Goal: Information Seeking & Learning: Learn about a topic

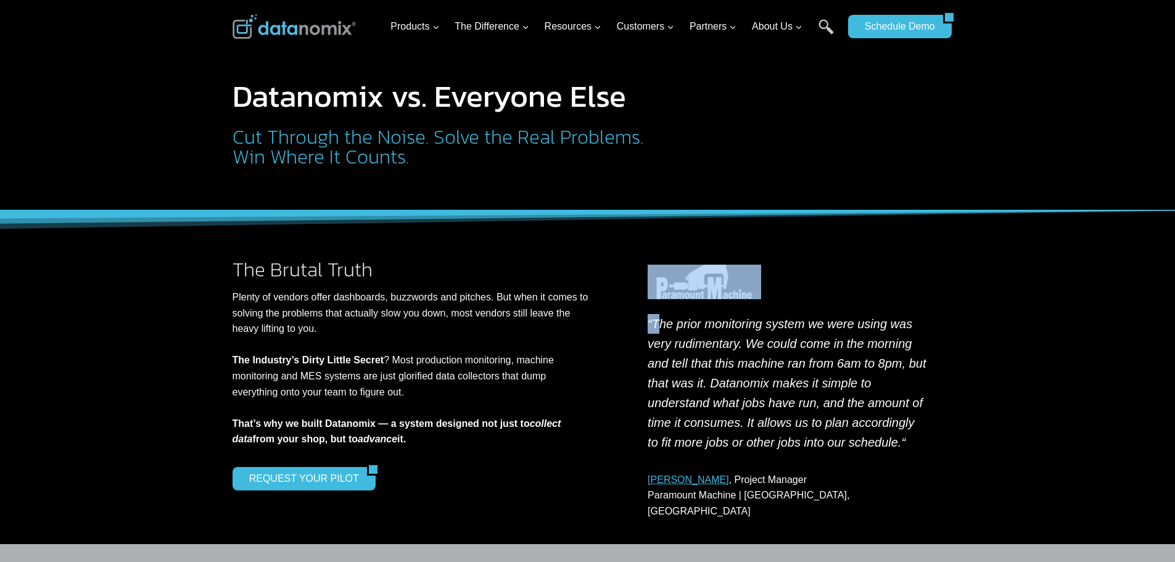
drag, startPoint x: 703, startPoint y: 316, endPoint x: 890, endPoint y: 311, distance: 187.6
click at [890, 311] on div "“The prior monitoring system we were using was very rudimentary. We could come …" at bounding box center [788, 389] width 310 height 259
click at [868, 323] on em "“The prior monitoring system we were using was very rudimentary. We could come …" at bounding box center [787, 383] width 278 height 132
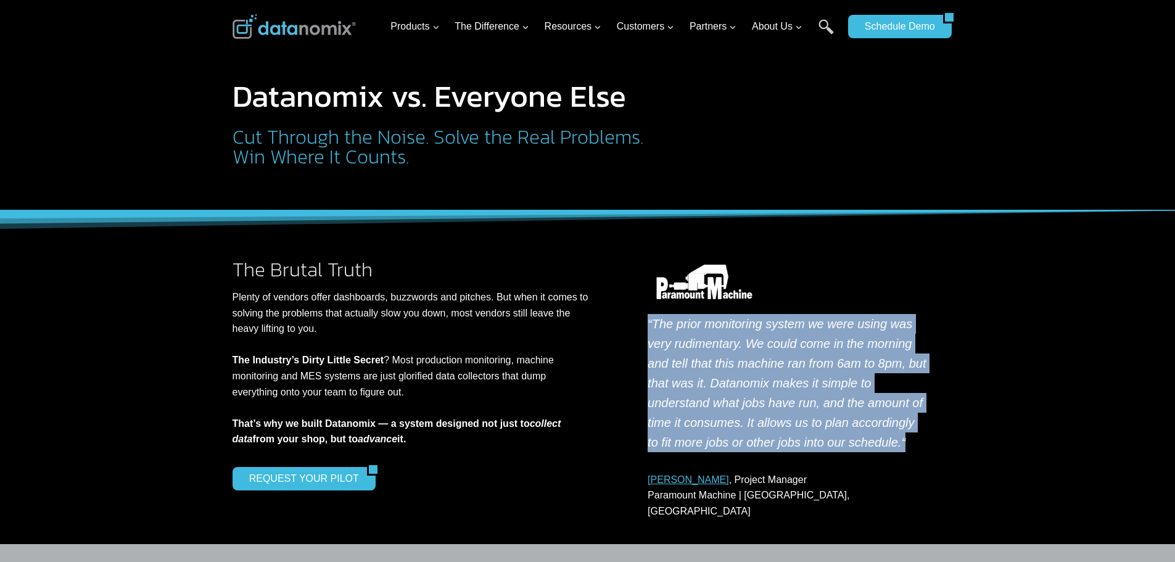
click at [868, 323] on em "“The prior monitoring system we were using was very rudimentary. We could come …" at bounding box center [787, 383] width 278 height 132
click at [812, 360] on em "“The prior monitoring system we were using was very rudimentary. We could come …" at bounding box center [787, 383] width 278 height 132
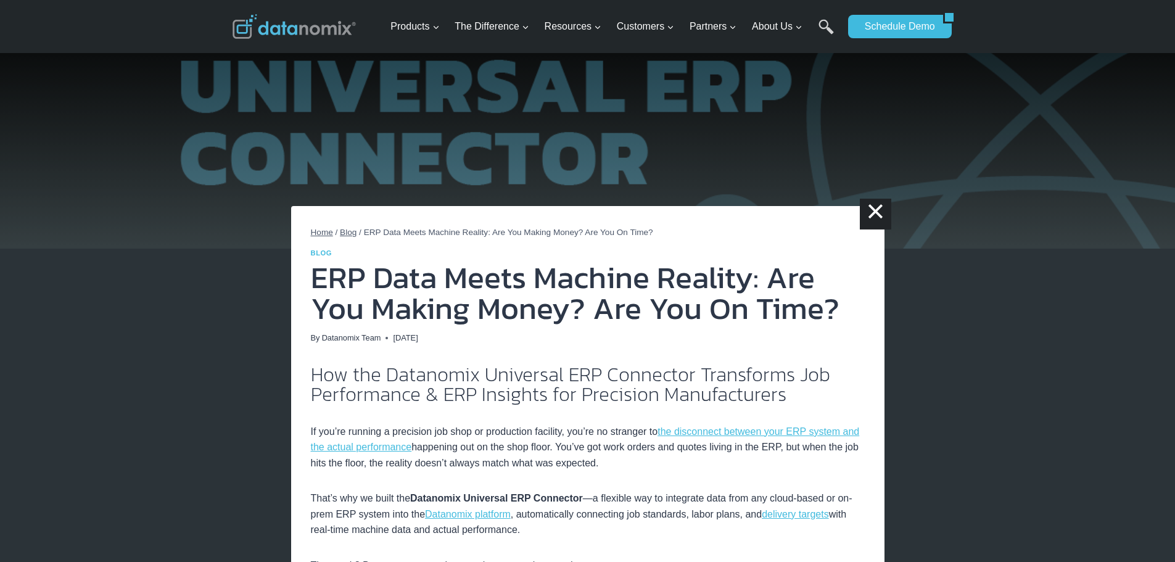
drag, startPoint x: 482, startPoint y: 335, endPoint x: 509, endPoint y: 120, distance: 216.3
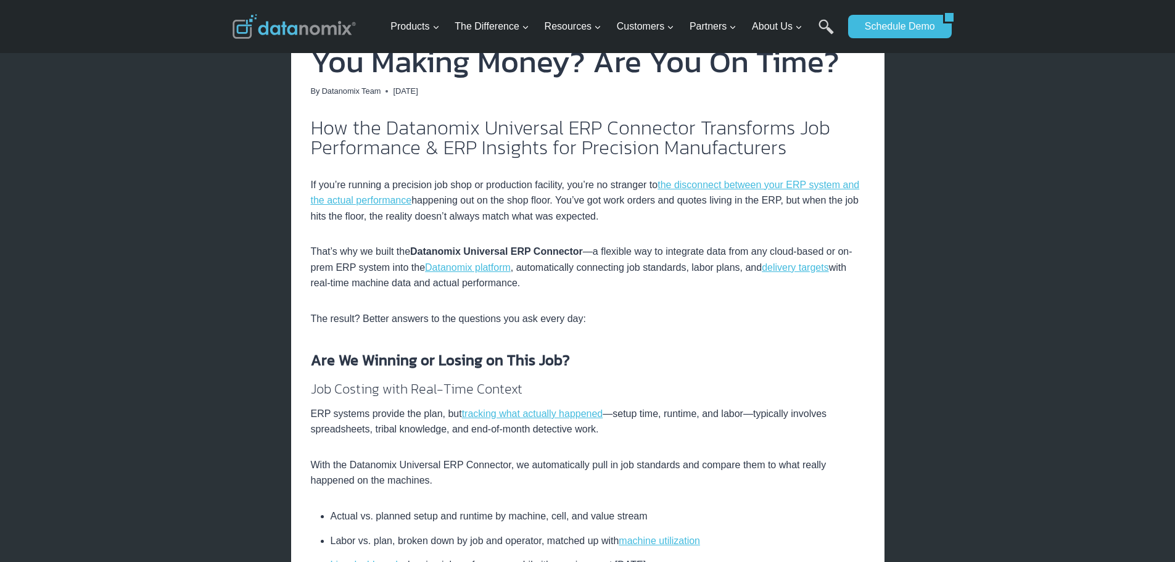
scroll to position [370, 0]
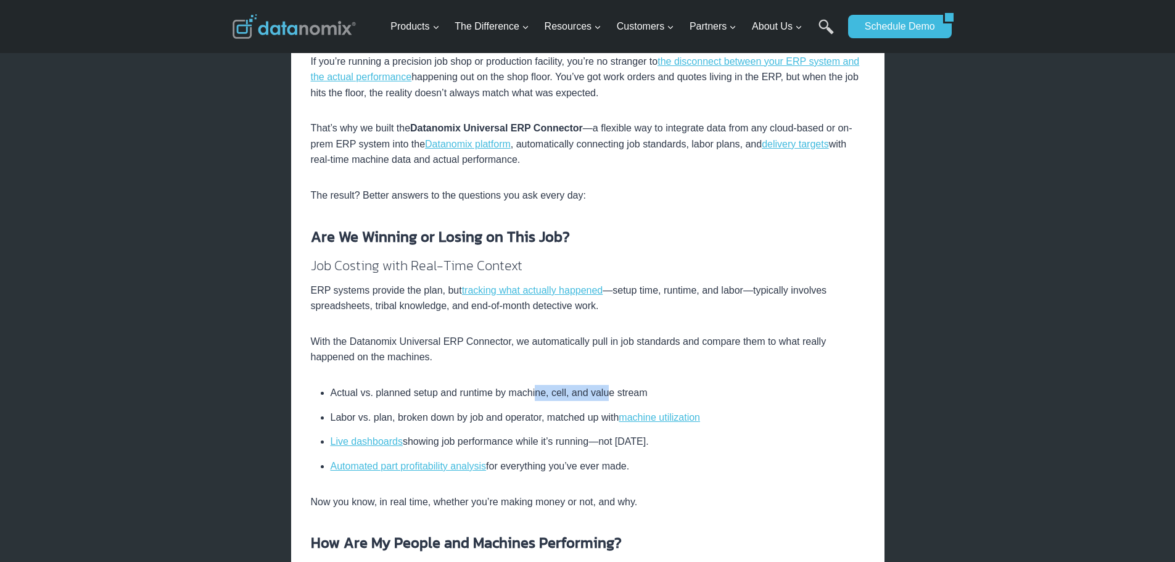
drag, startPoint x: 533, startPoint y: 390, endPoint x: 606, endPoint y: 394, distance: 72.8
click at [606, 394] on li "Actual vs. planned setup and runtime by machine, cell, and value stream" at bounding box center [598, 395] width 534 height 20
click at [603, 393] on li "Actual vs. planned setup and runtime by machine, cell, and value stream" at bounding box center [598, 395] width 534 height 20
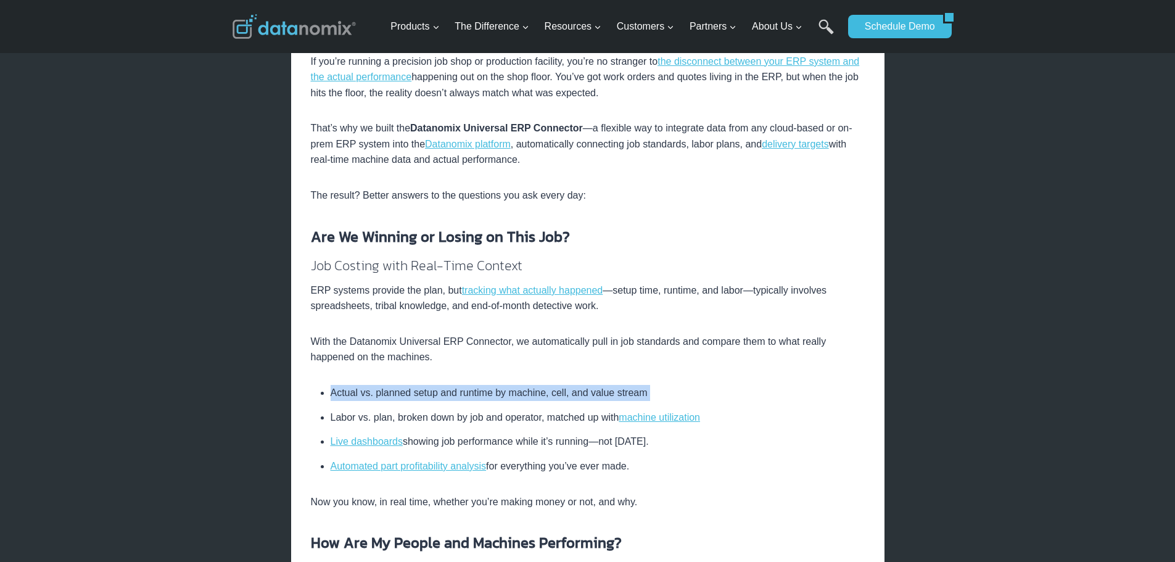
click at [541, 392] on li "Actual vs. planned setup and runtime by machine, cell, and value stream" at bounding box center [598, 395] width 534 height 20
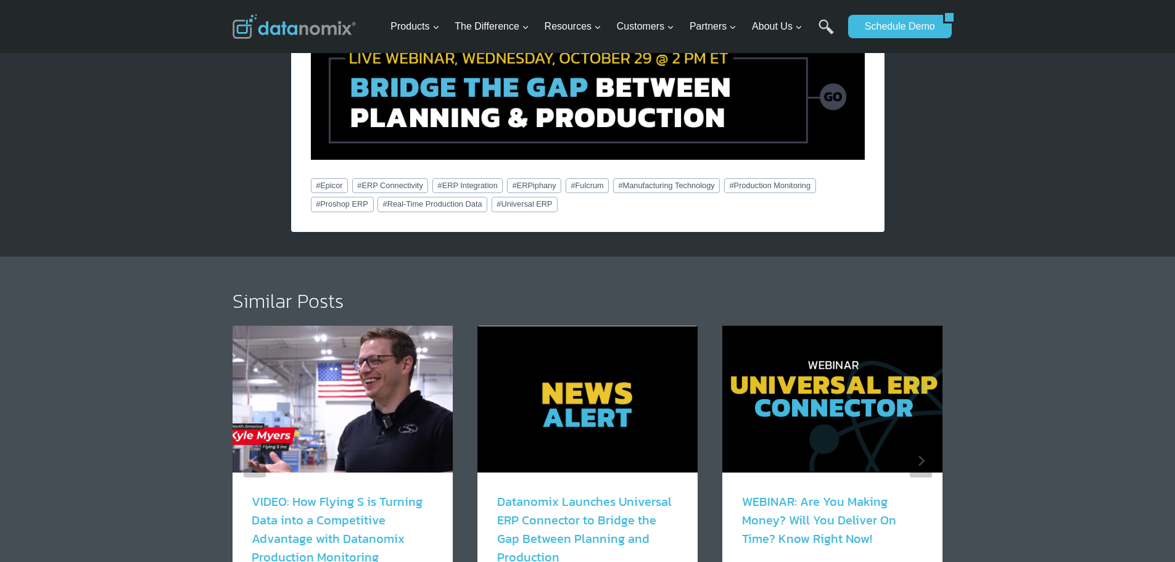
scroll to position [2467, 0]
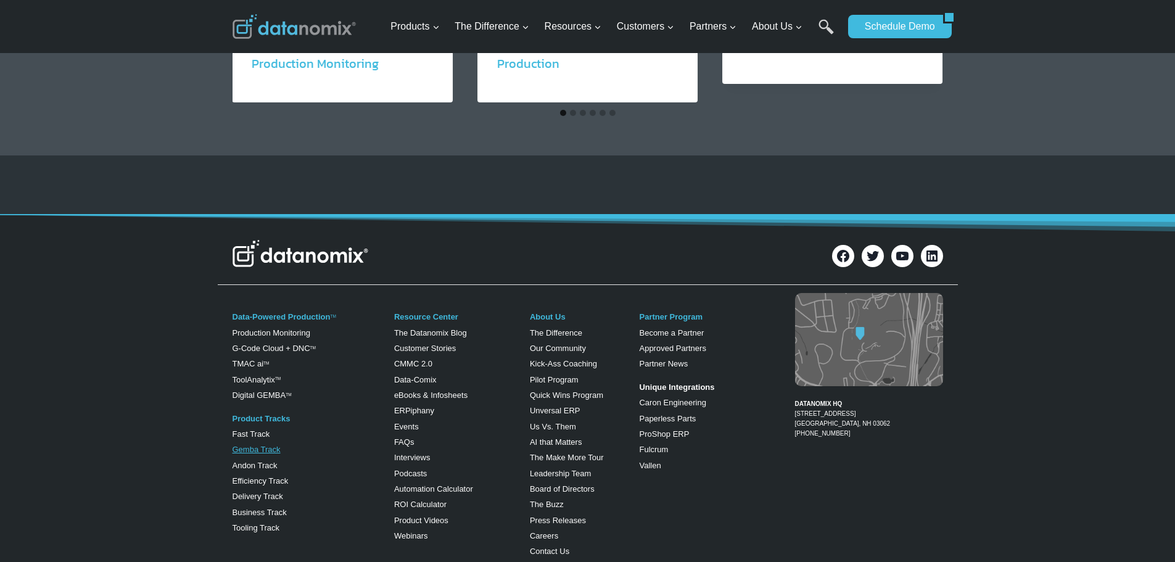
click at [275, 445] on link "Gemba Track" at bounding box center [257, 449] width 48 height 9
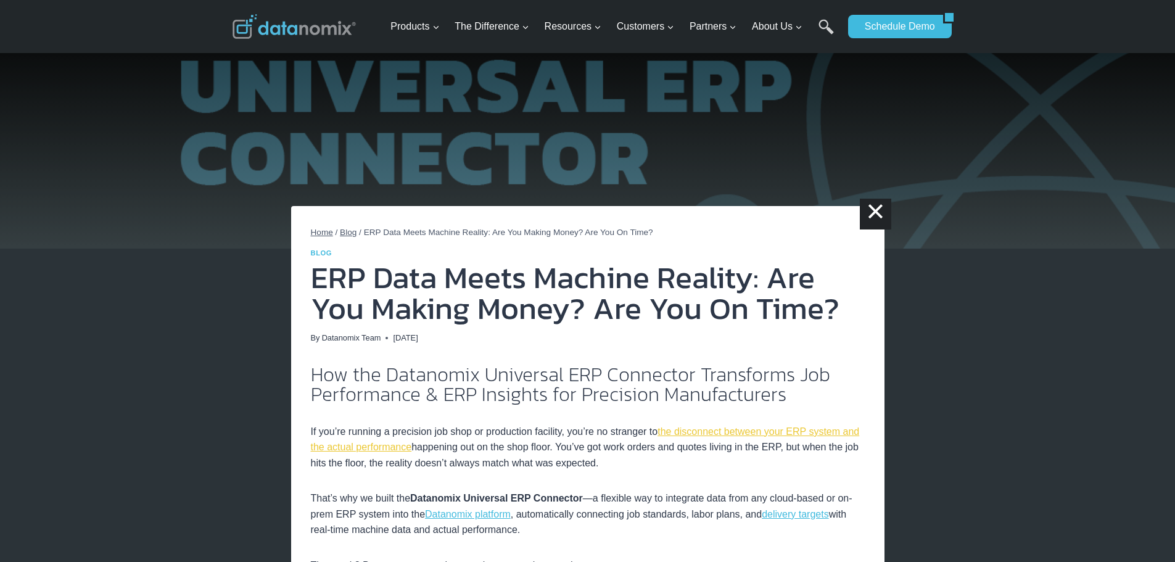
click at [365, 448] on link "the disconnect between your ERP system and the actual performance" at bounding box center [585, 439] width 549 height 27
click at [430, 290] on h1 "ERP Data Meets Machine Reality: Are You Making Money? Are You On Time?" at bounding box center [588, 293] width 554 height 62
